Goal: Task Accomplishment & Management: Use online tool/utility

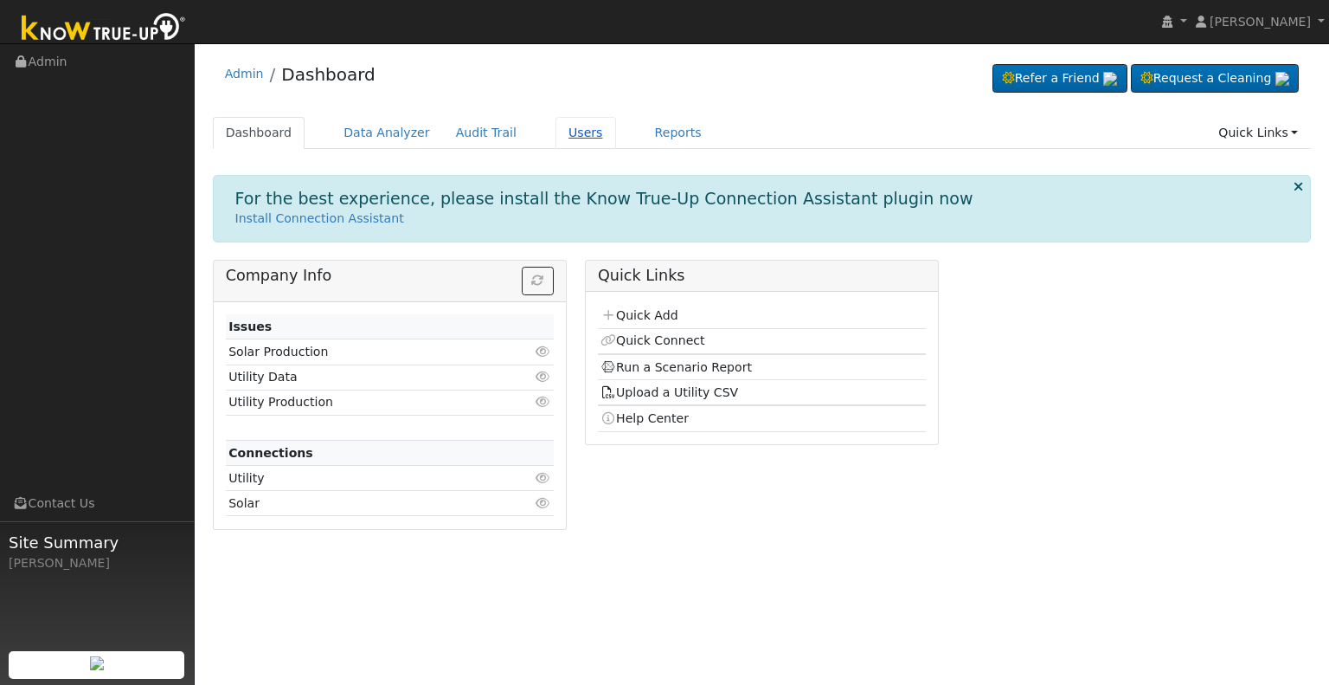
click at [557, 126] on link "Users" at bounding box center [586, 133] width 61 height 32
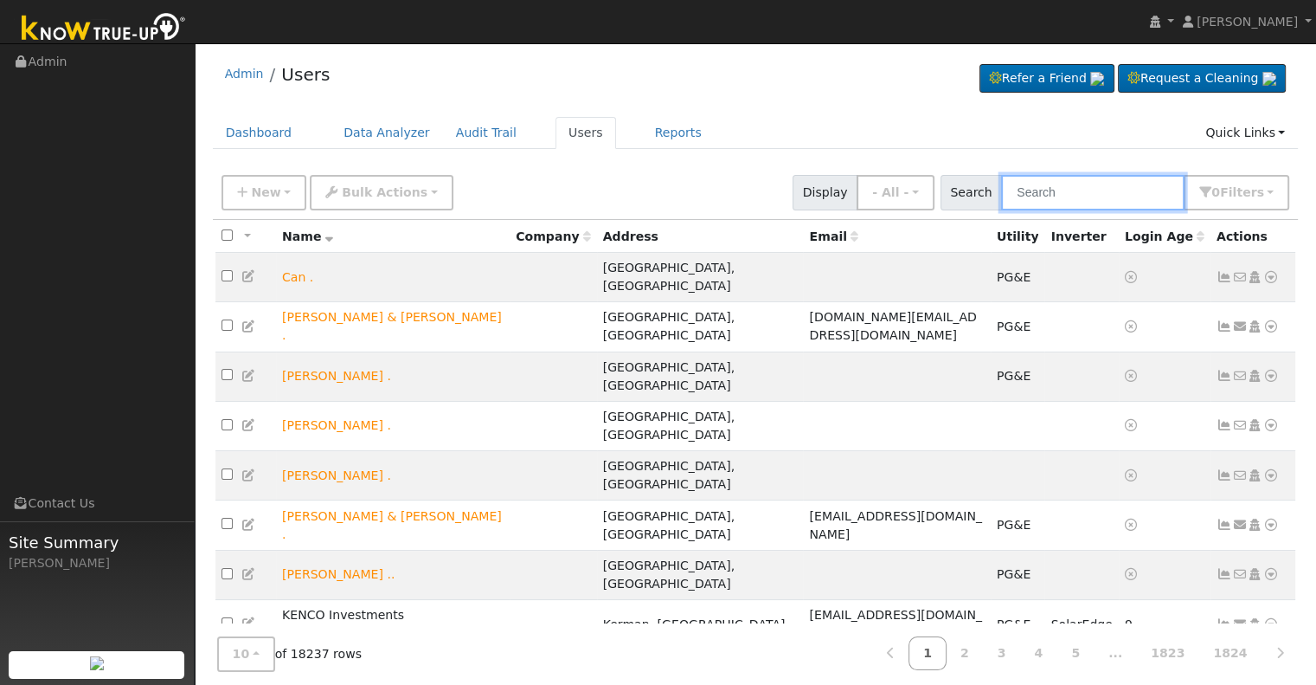
click at [1054, 193] on input "text" at bounding box center [1092, 192] width 183 height 35
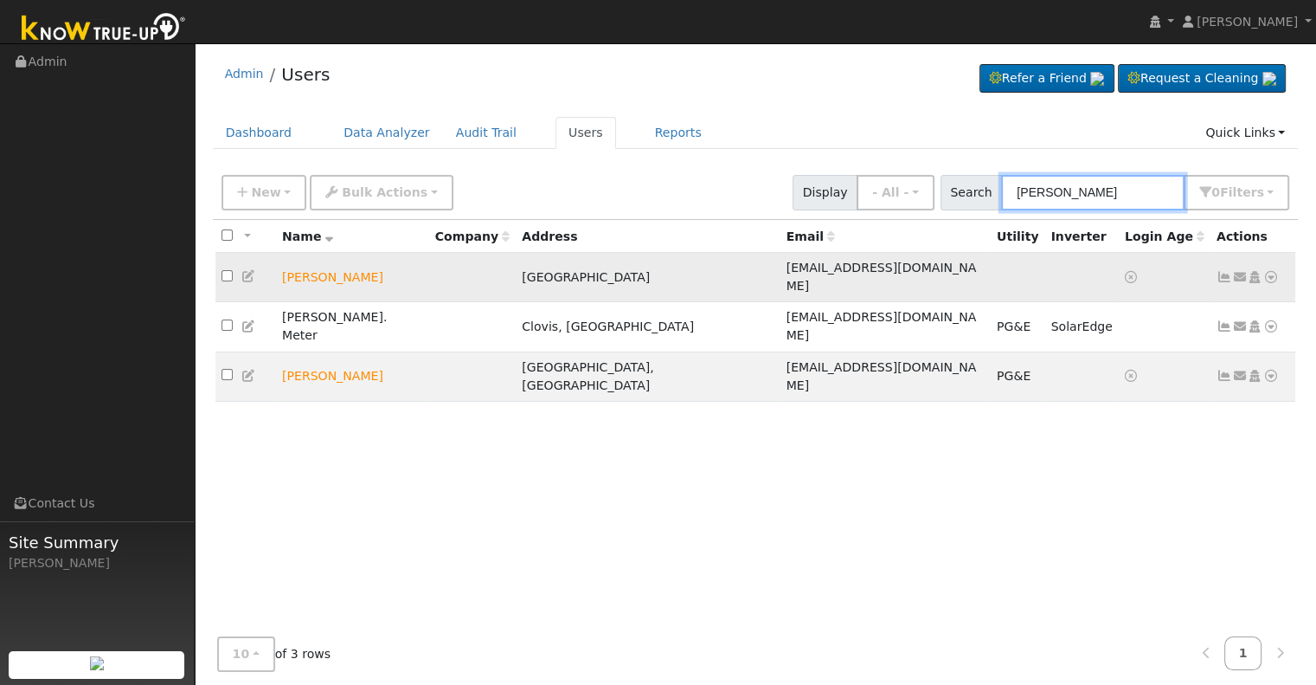
type input "tanner"
click at [1274, 271] on icon at bounding box center [1272, 277] width 16 height 12
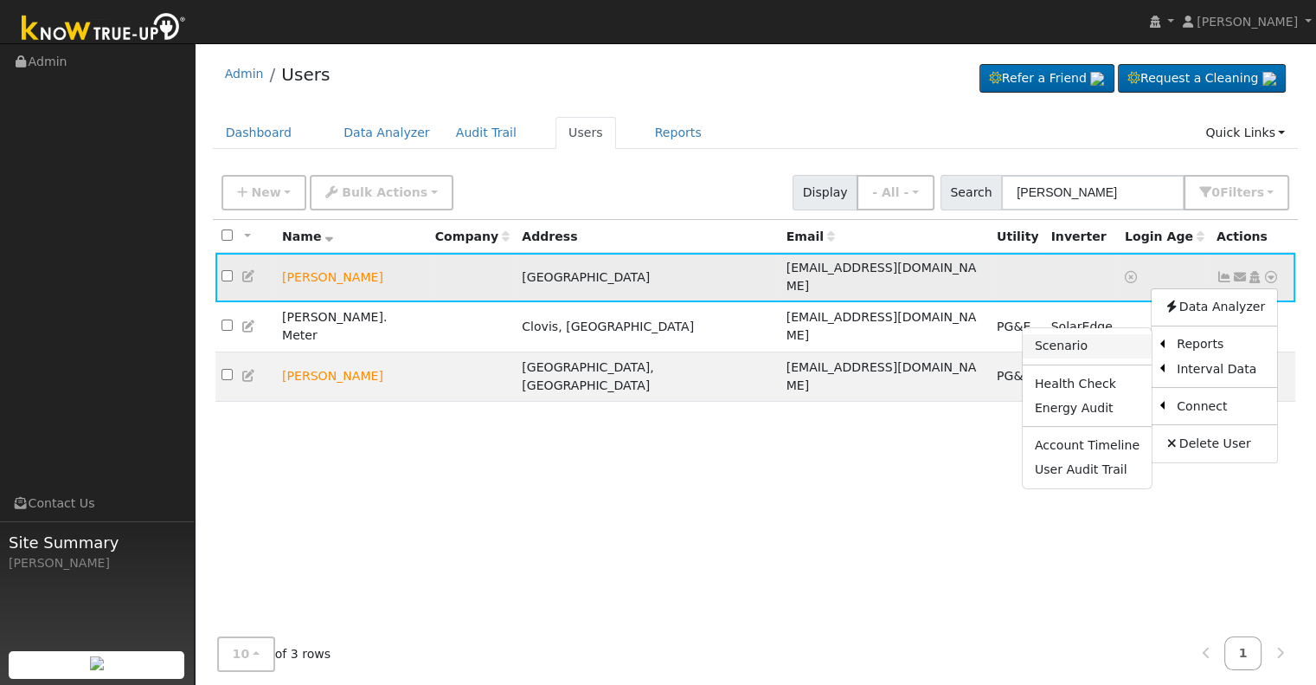
click at [1081, 339] on link "Scenario" at bounding box center [1087, 346] width 129 height 24
